Goal: Task Accomplishment & Management: Use online tool/utility

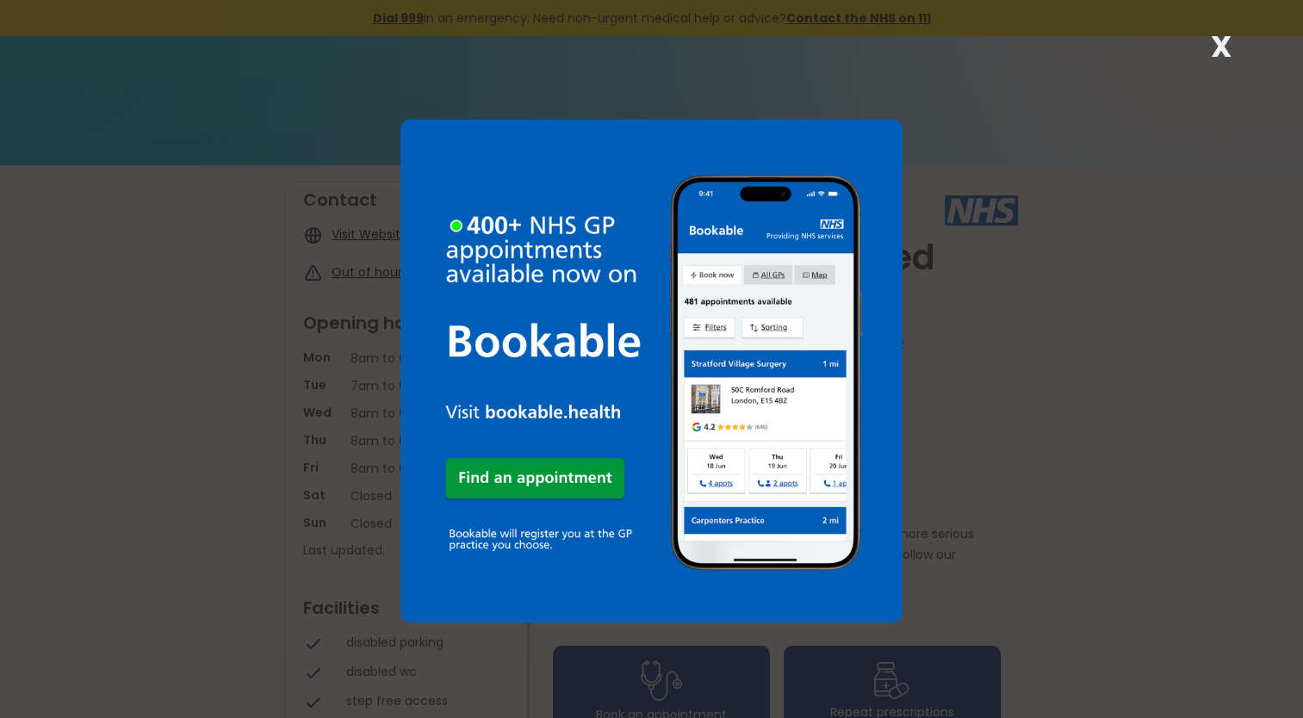
click at [551, 477] on img at bounding box center [651, 371] width 503 height 503
click at [620, 438] on img at bounding box center [651, 371] width 503 height 503
click at [1219, 49] on strong "X" at bounding box center [1220, 46] width 21 height 41
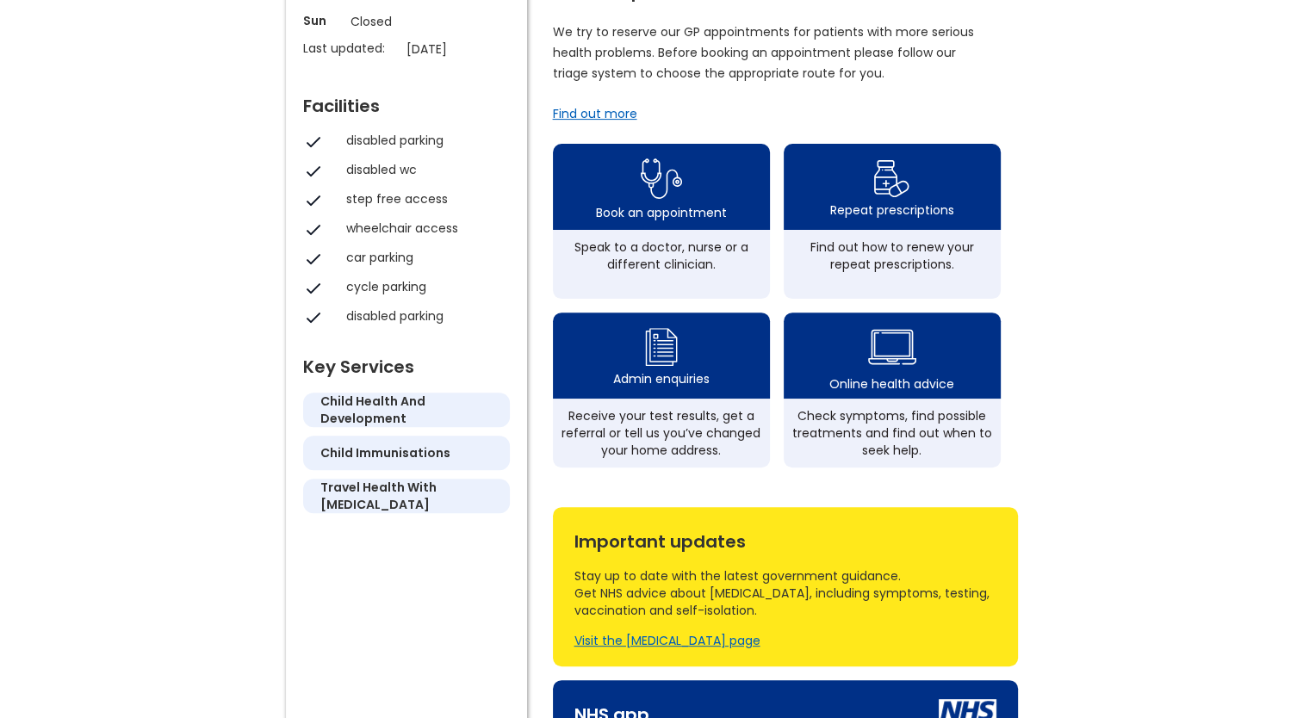
scroll to position [517, 0]
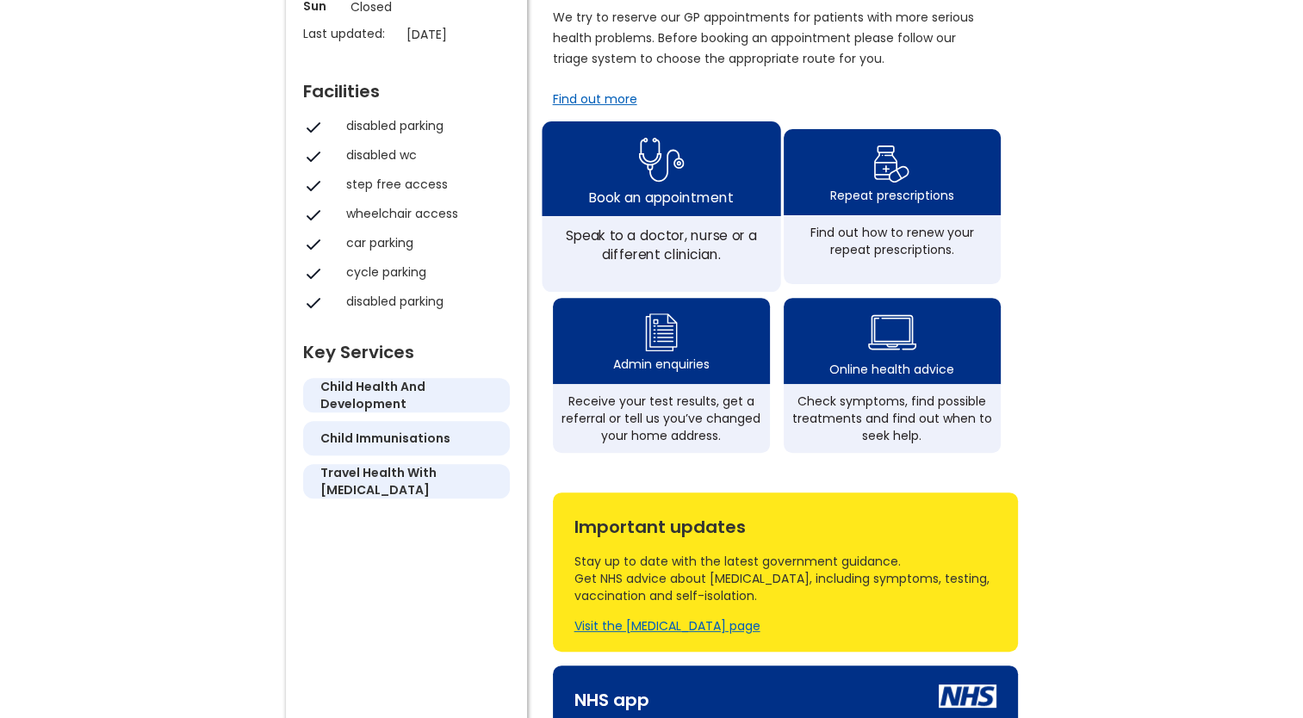
click at [692, 207] on div "Book an appointment" at bounding box center [661, 197] width 144 height 19
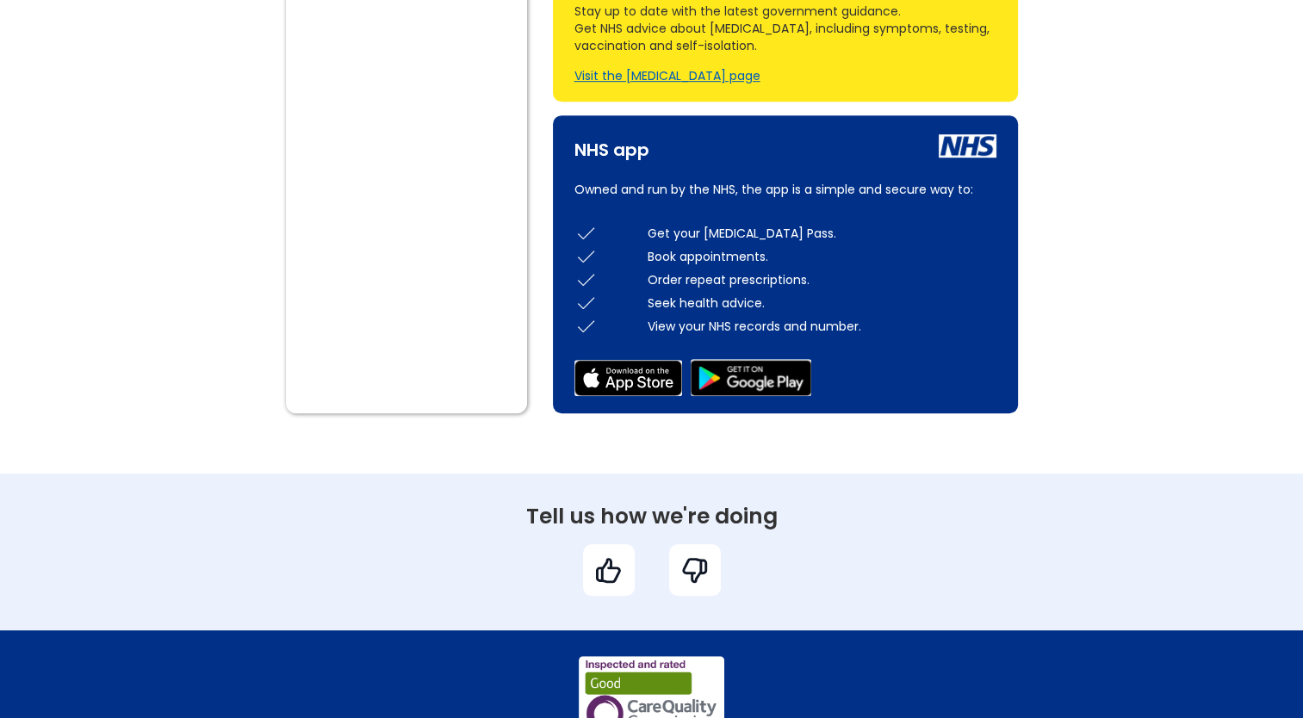
scroll to position [1068, 0]
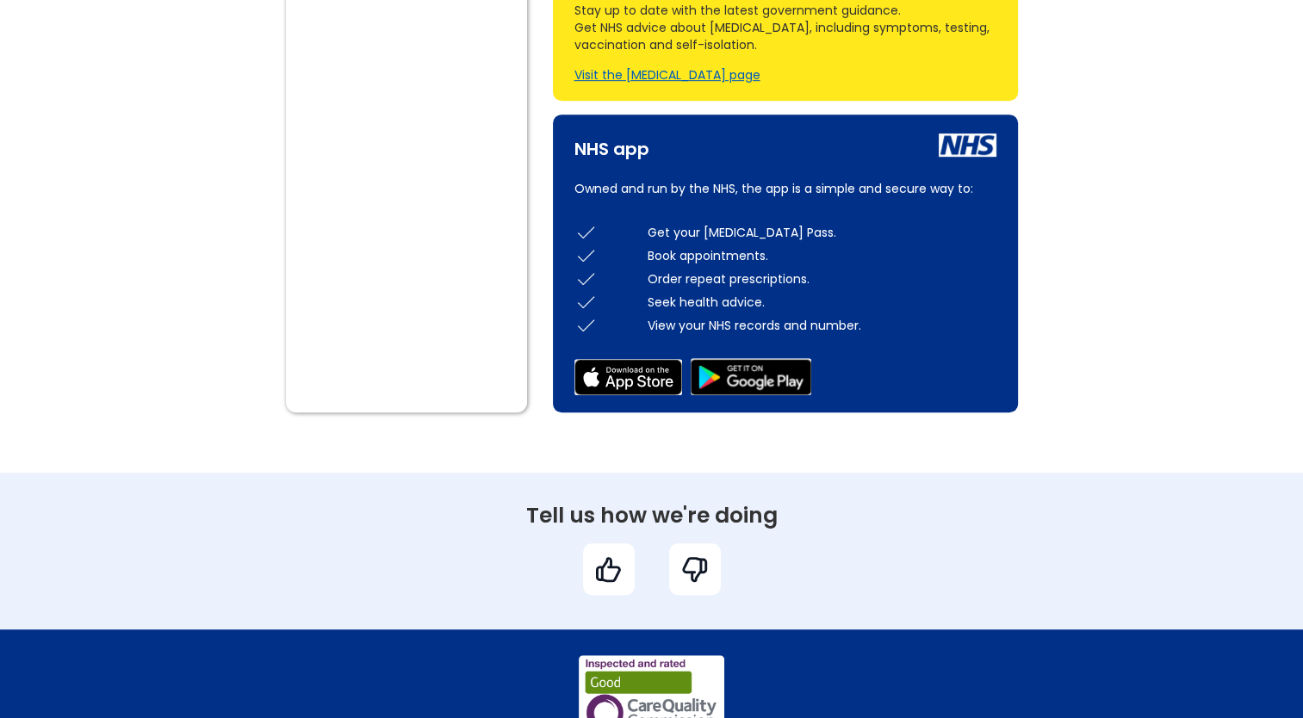
click at [779, 71] on div "Important updates Stay up to date with the latest government guidance. Get NHS …" at bounding box center [785, 20] width 465 height 159
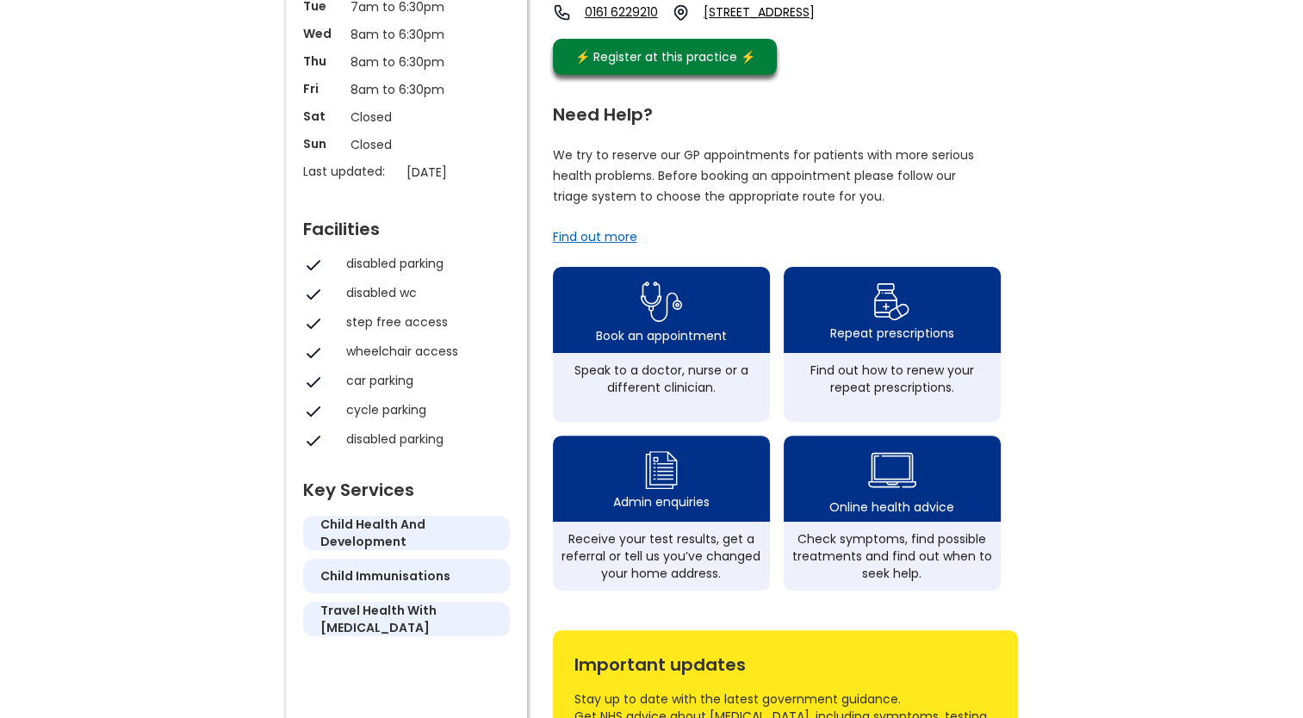
scroll to position [448, 0]
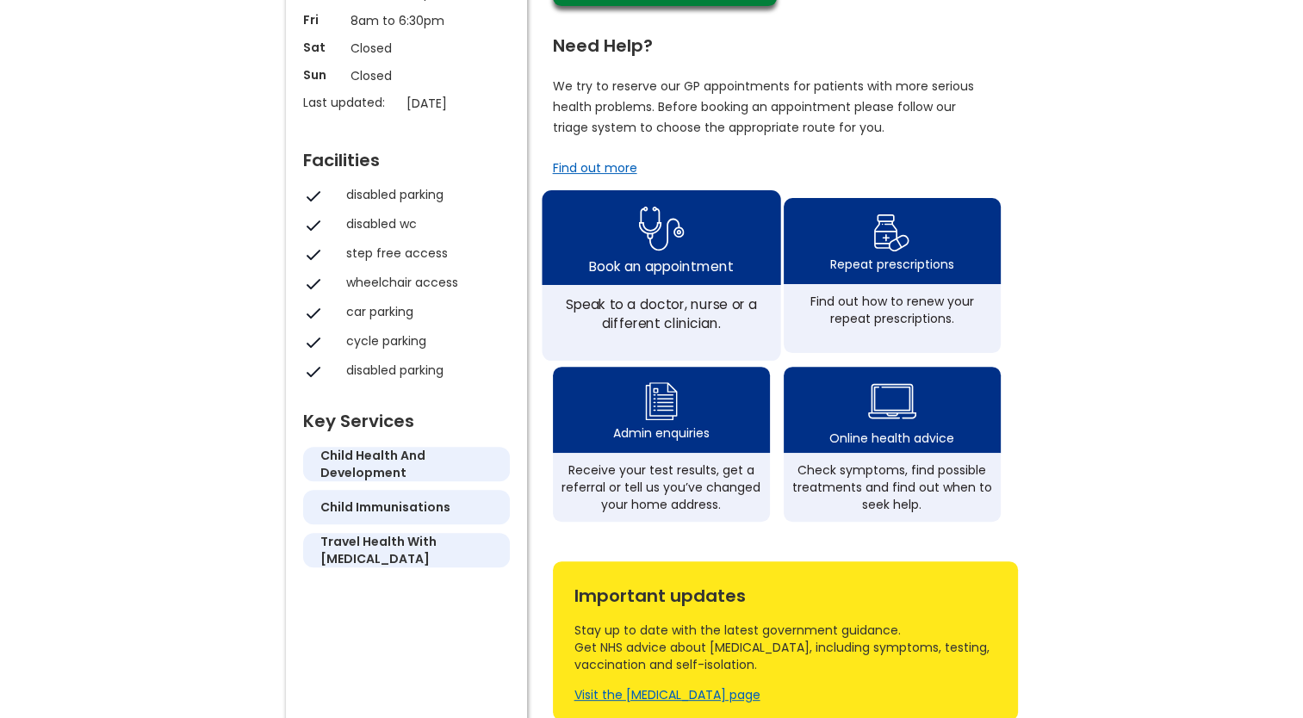
click at [674, 276] on div "Book an appointment" at bounding box center [661, 266] width 144 height 19
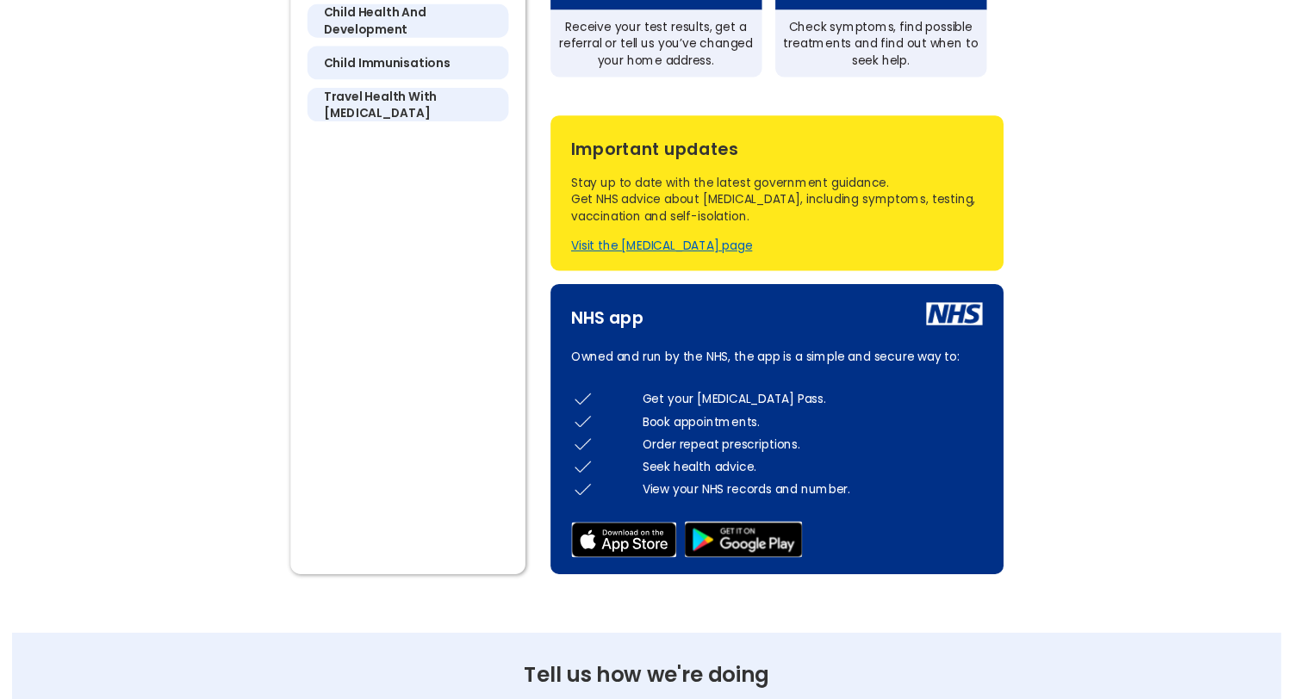
scroll to position [930, 0]
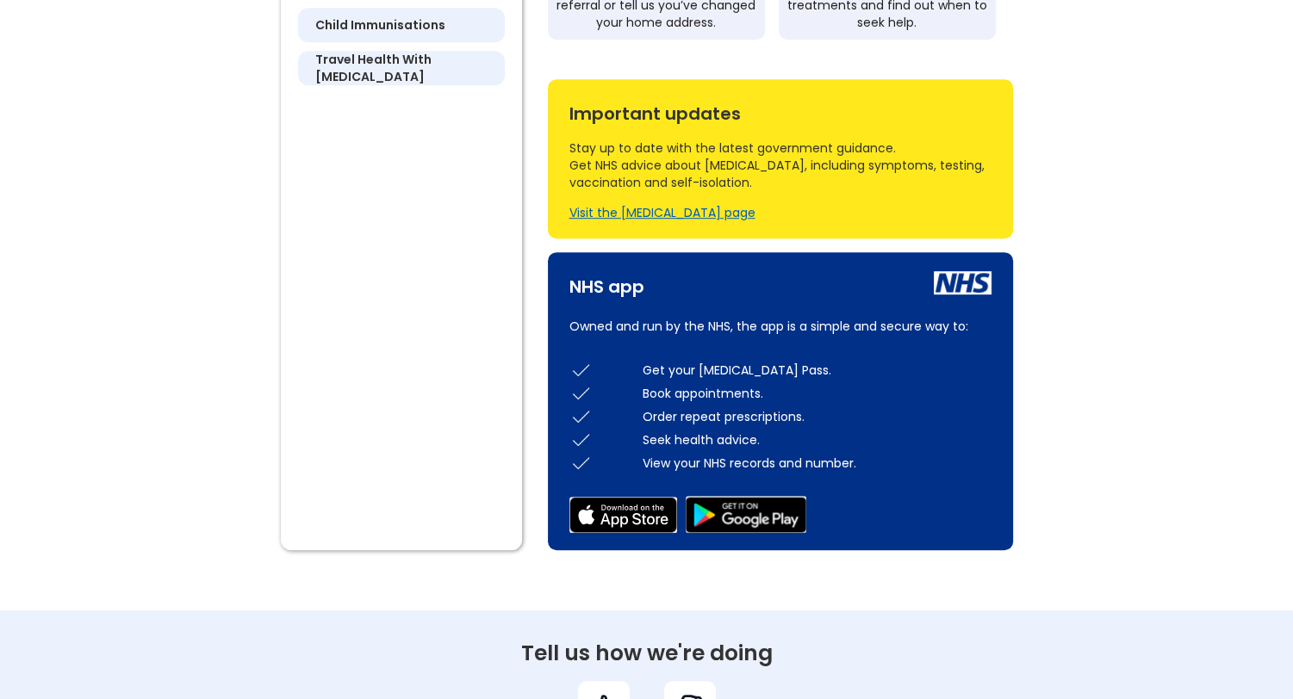
click at [730, 530] on img at bounding box center [745, 514] width 121 height 37
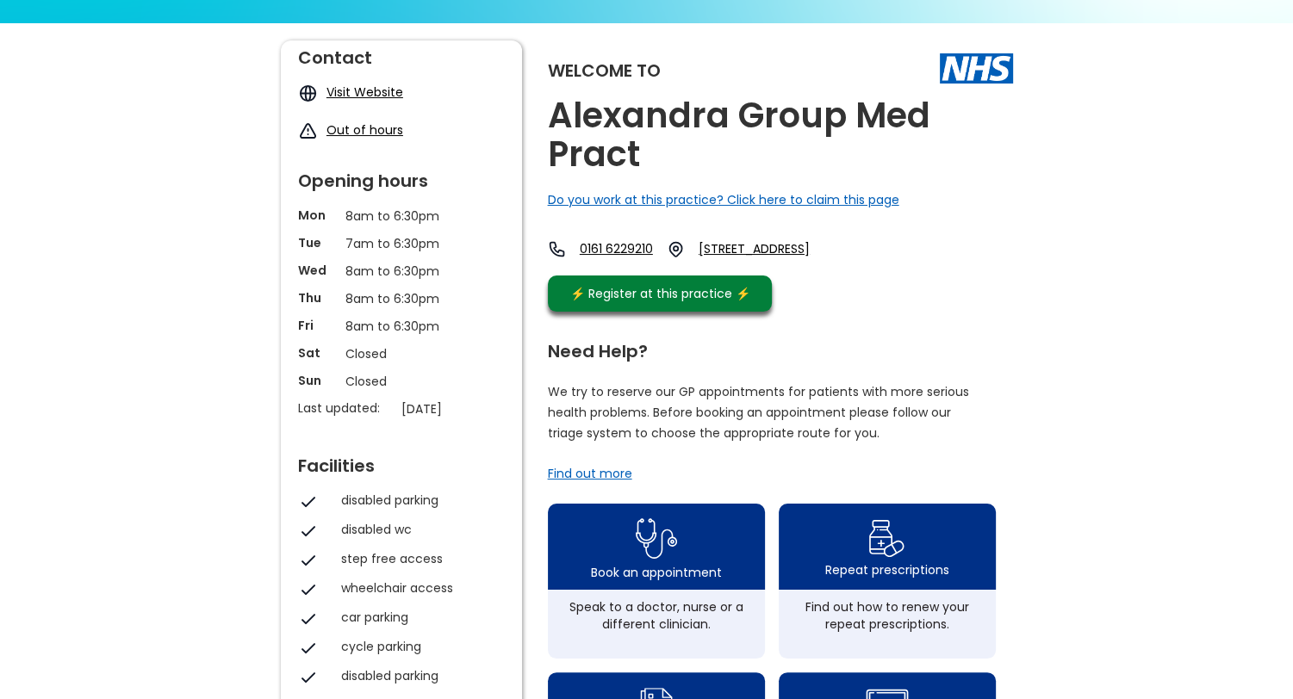
scroll to position [138, 0]
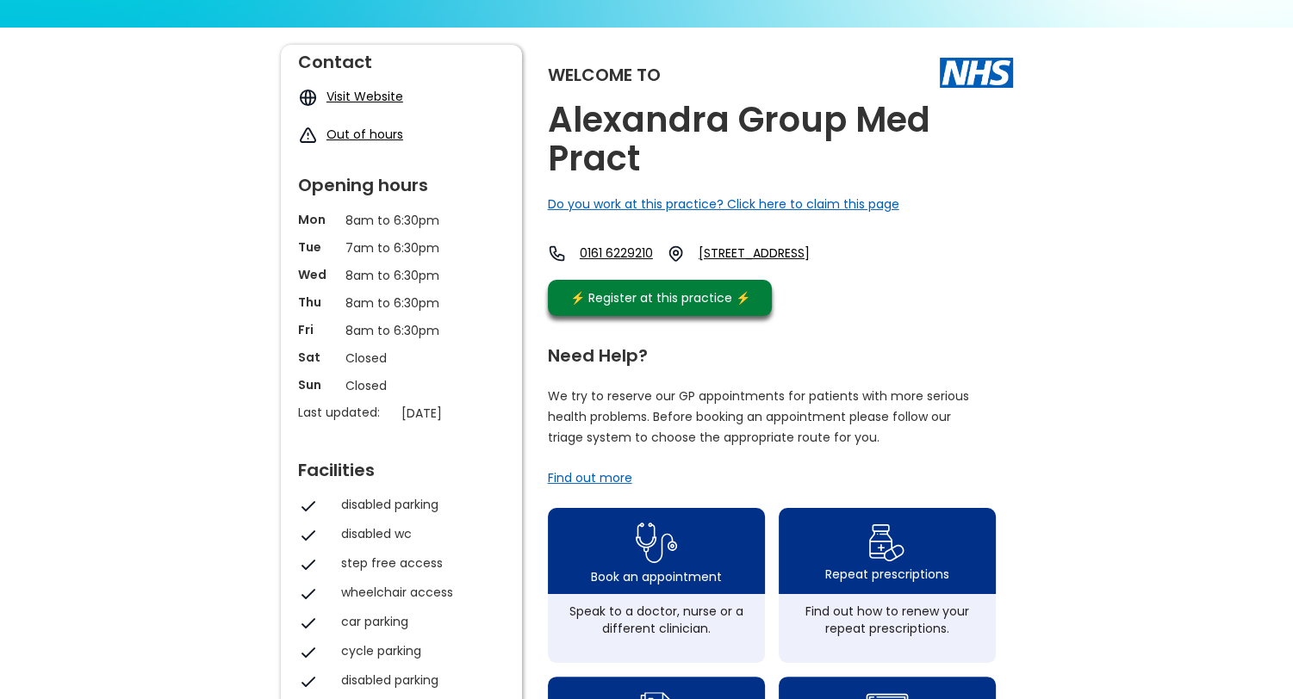
click at [761, 200] on div "Do you work at this practice? Click here to claim this page" at bounding box center [723, 203] width 351 height 17
click at [1019, 169] on div "Welcome to Alexandra Group Med Pract Do you work at this practice? Click here t…" at bounding box center [646, 694] width 749 height 1298
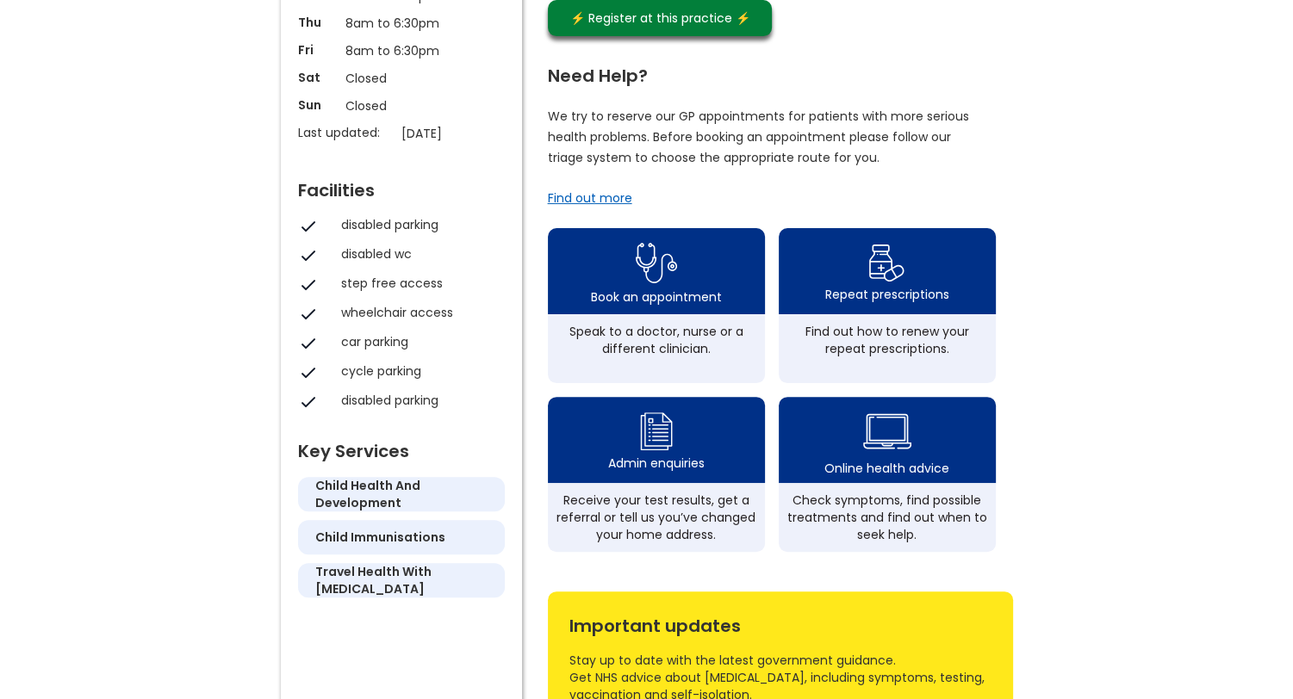
scroll to position [344, 0]
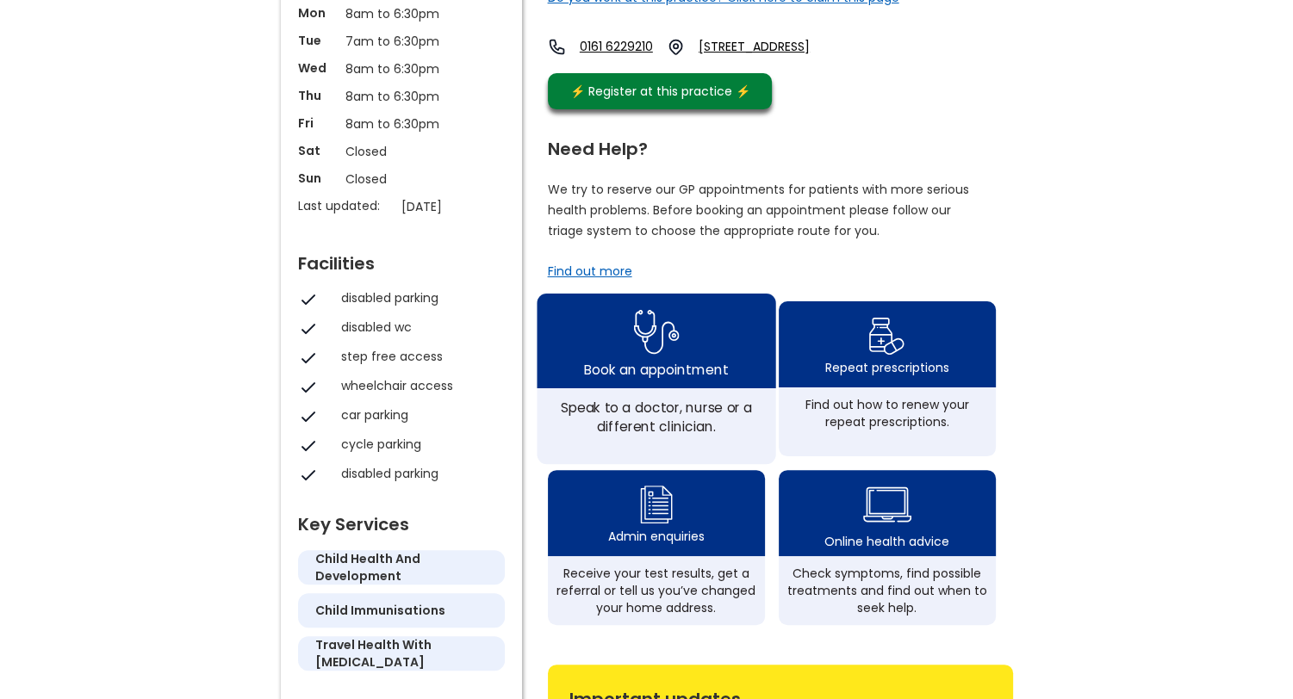
click at [668, 360] on img at bounding box center [656, 332] width 46 height 56
